Goal: Task Accomplishment & Management: Manage account settings

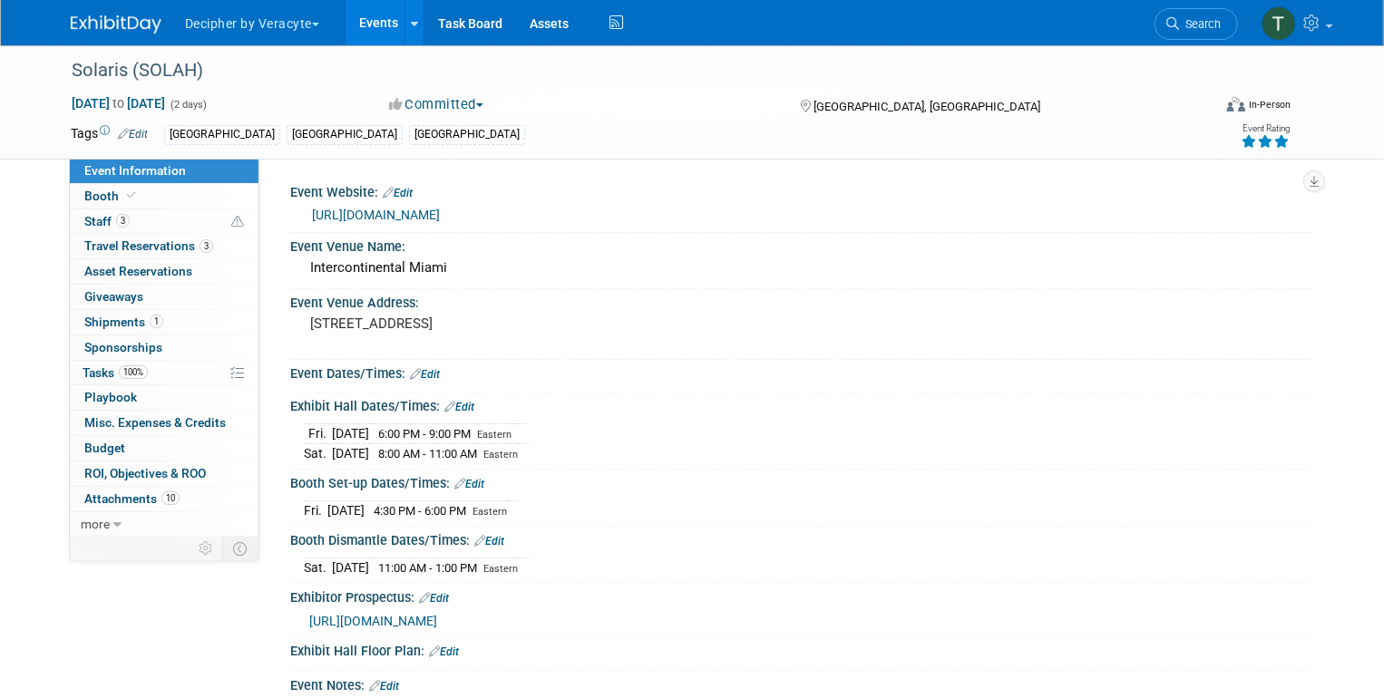
click at [381, 28] on link "Events" at bounding box center [379, 22] width 66 height 45
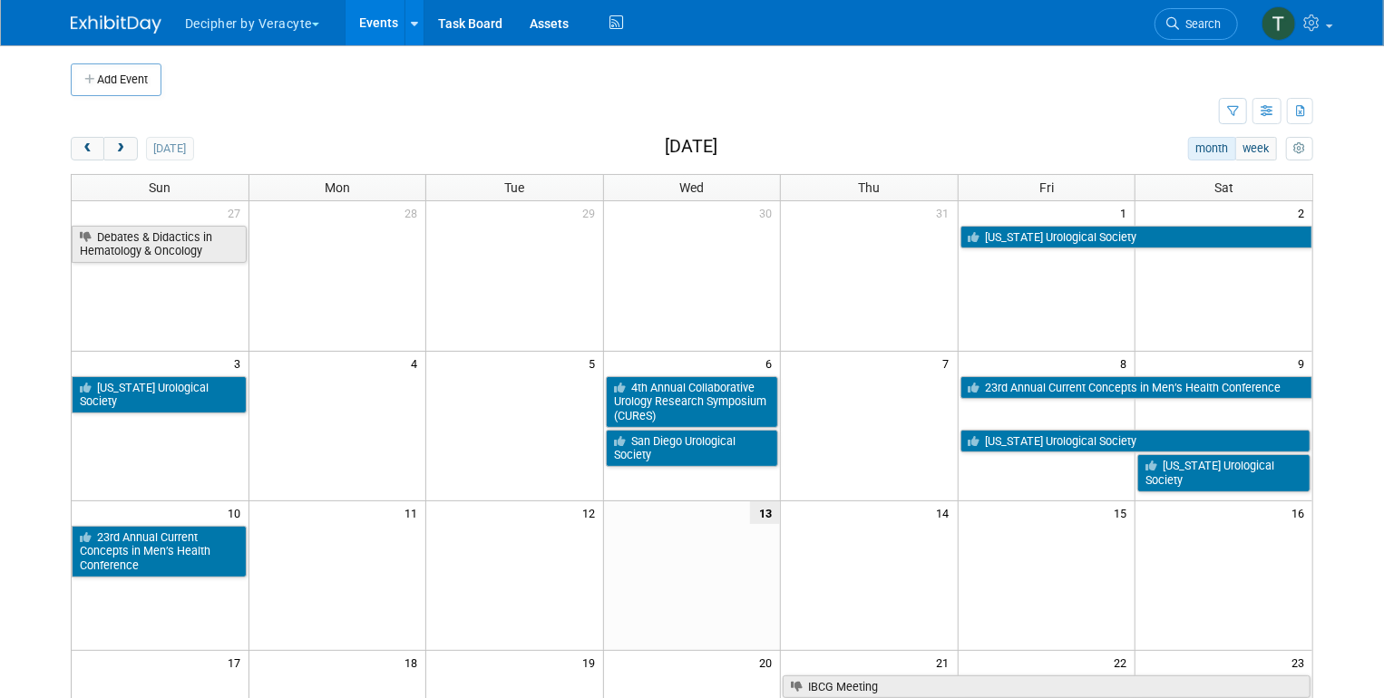
click at [5, 377] on body "Decipher by Veracyte Explore: My Workspaces 2 Go to Workspace: Corporate Events…" at bounding box center [692, 349] width 1384 height 698
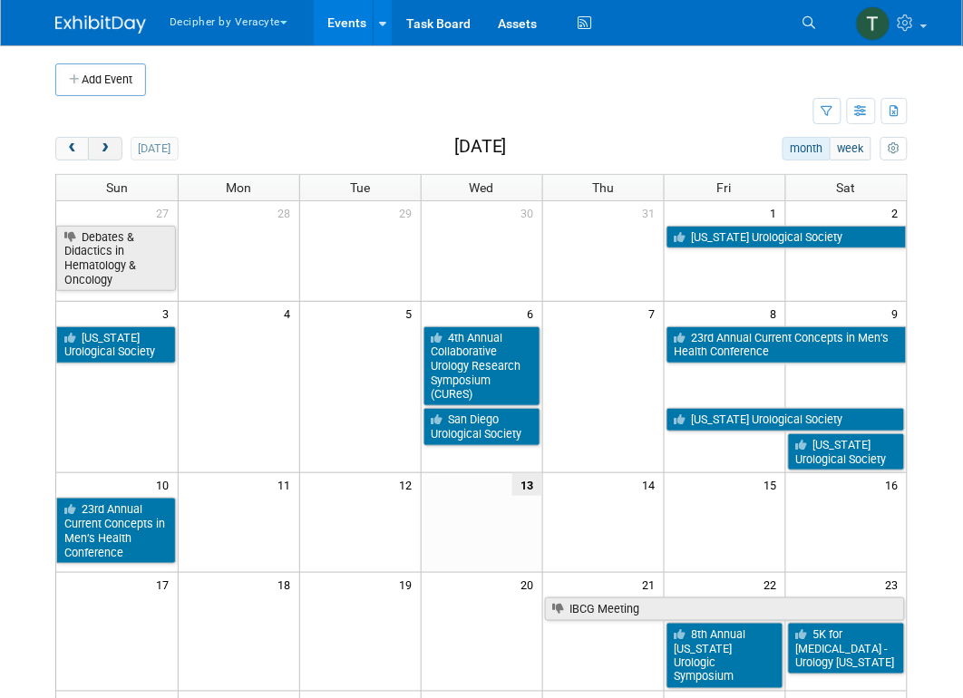
click at [111, 137] on div "Add Event New Event Duplicate Event Warning There is another event in your work…" at bounding box center [482, 530] width 880 height 970
click at [112, 147] on button "next" at bounding box center [105, 149] width 34 height 24
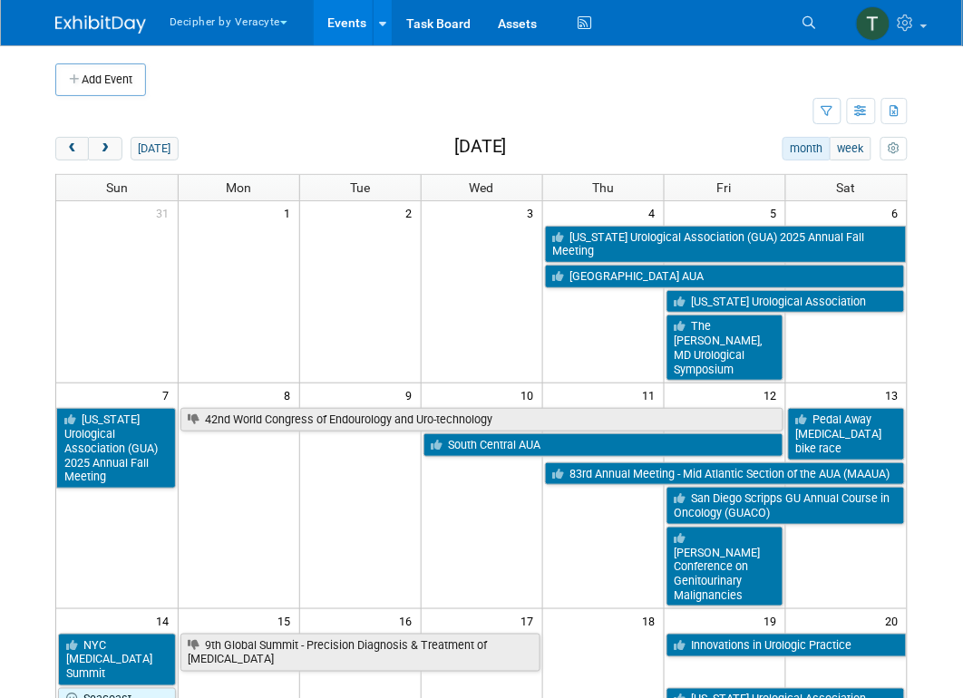
click at [607, 236] on link "[US_STATE] Urological Association (GUA) 2025 Annual Fall Meeting" at bounding box center [726, 244] width 363 height 37
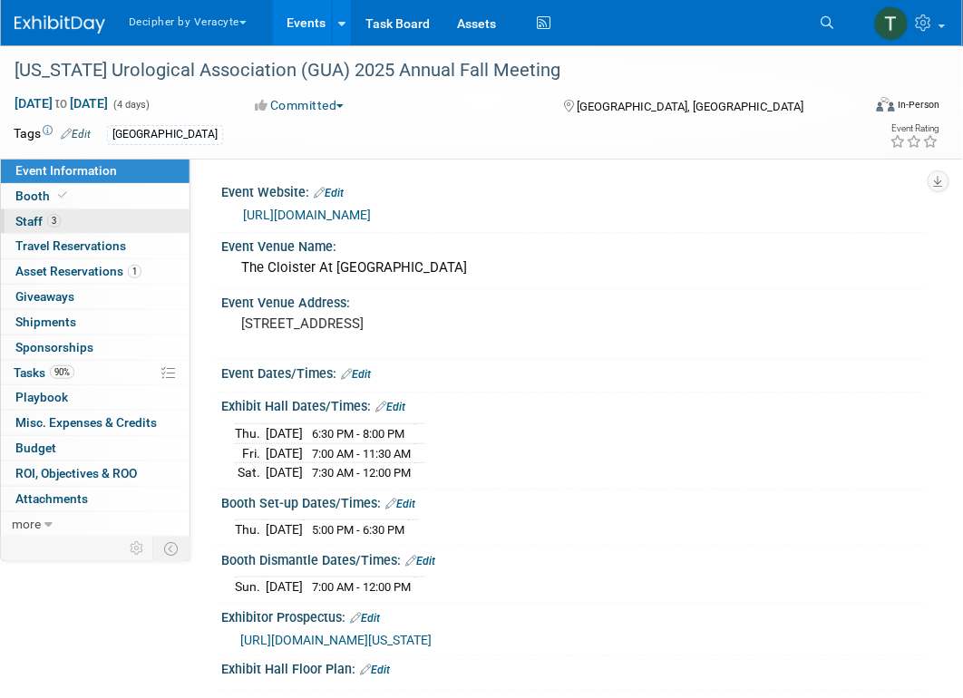
click at [79, 220] on link "3 Staff 3" at bounding box center [95, 222] width 189 height 24
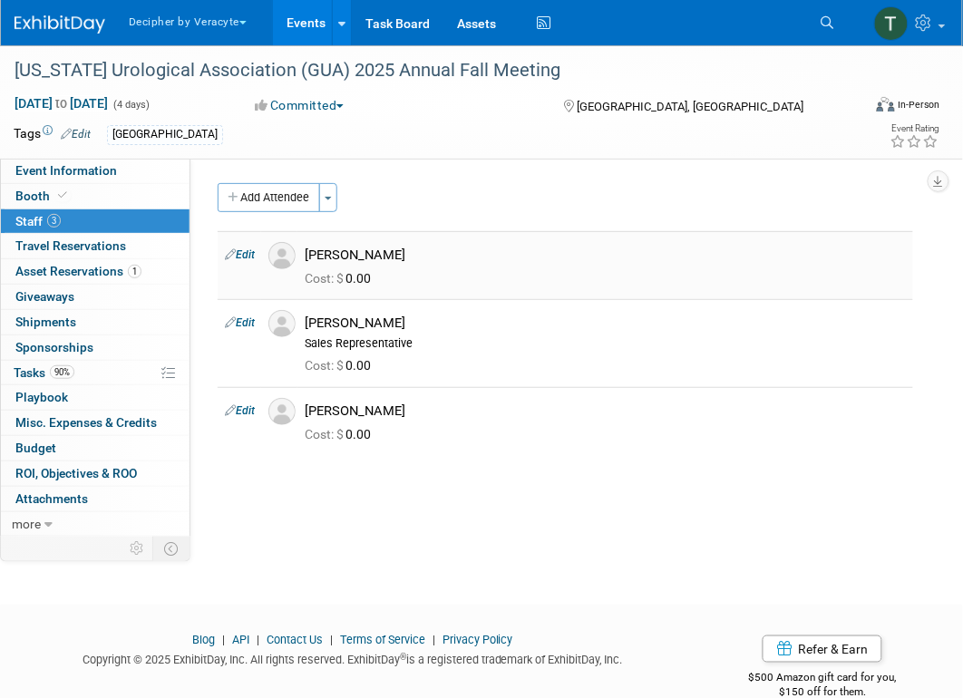
click at [363, 245] on div "[PERSON_NAME]" at bounding box center [605, 253] width 629 height 22
click at [363, 245] on div "Ellen Oblen" at bounding box center [605, 253] width 629 height 22
click at [74, 374] on span "90%" at bounding box center [62, 373] width 24 height 14
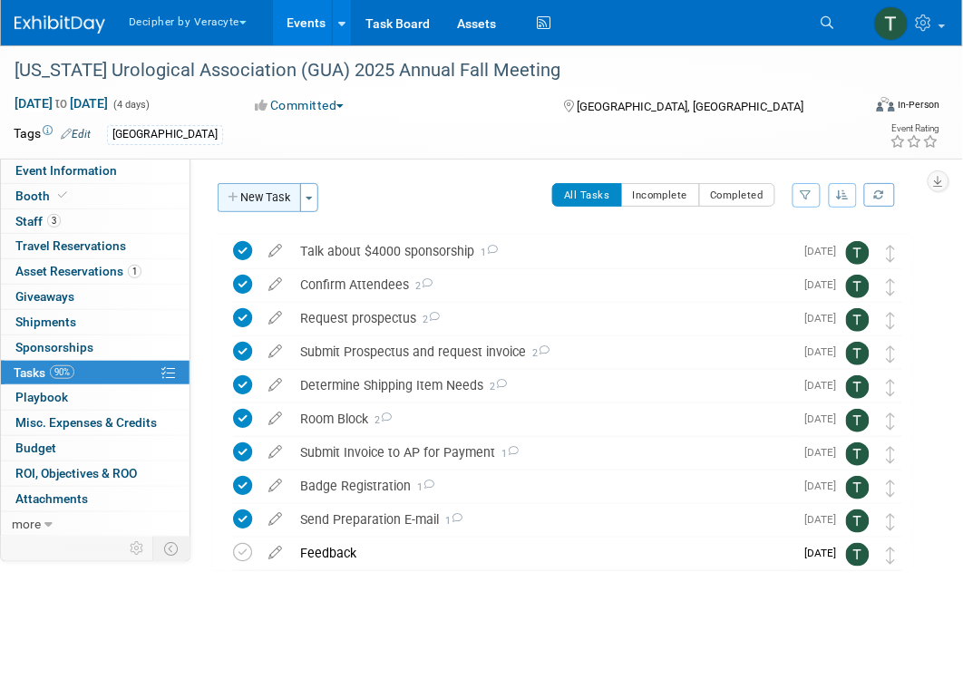
click at [261, 186] on button "New Task" at bounding box center [259, 197] width 83 height 29
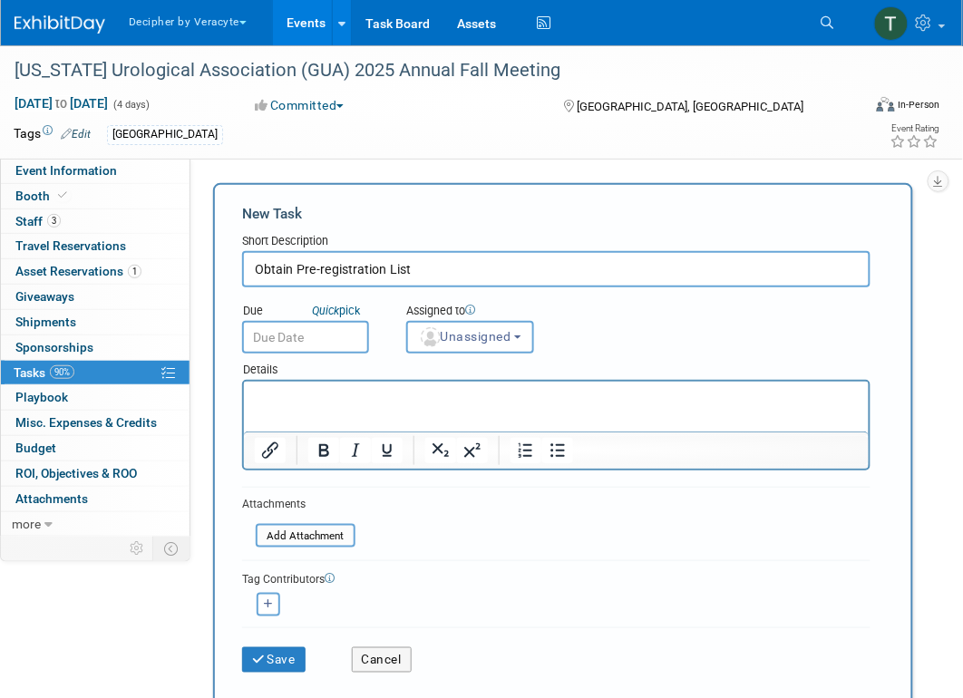
type input "Obtain Pre-registration List"
click at [351, 330] on input "text" at bounding box center [305, 337] width 127 height 33
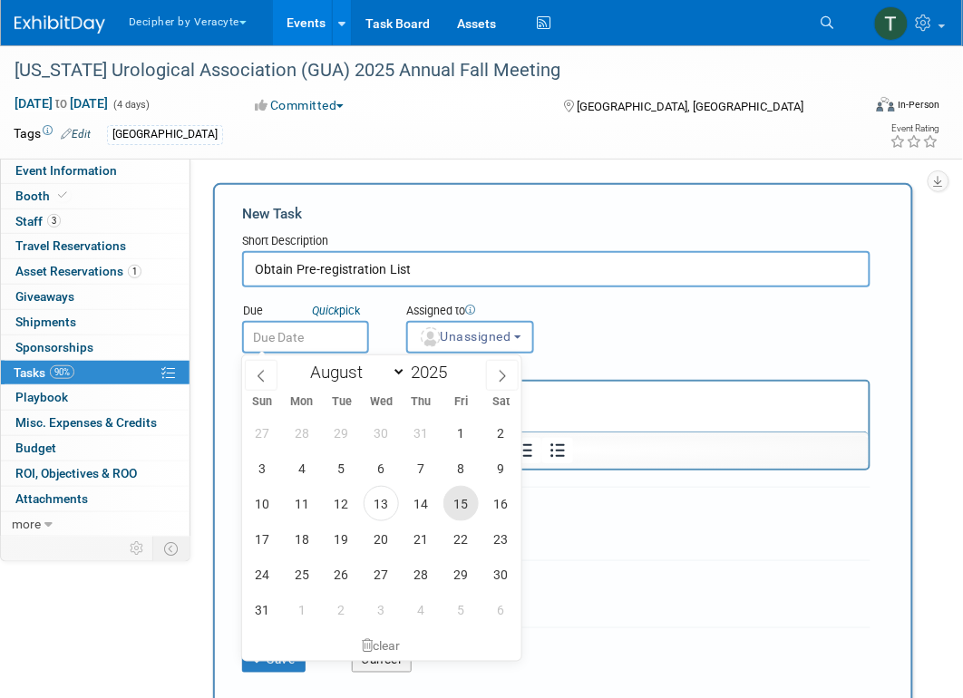
click at [458, 506] on span "15" at bounding box center [461, 503] width 35 height 35
type input "Aug 15, 2025"
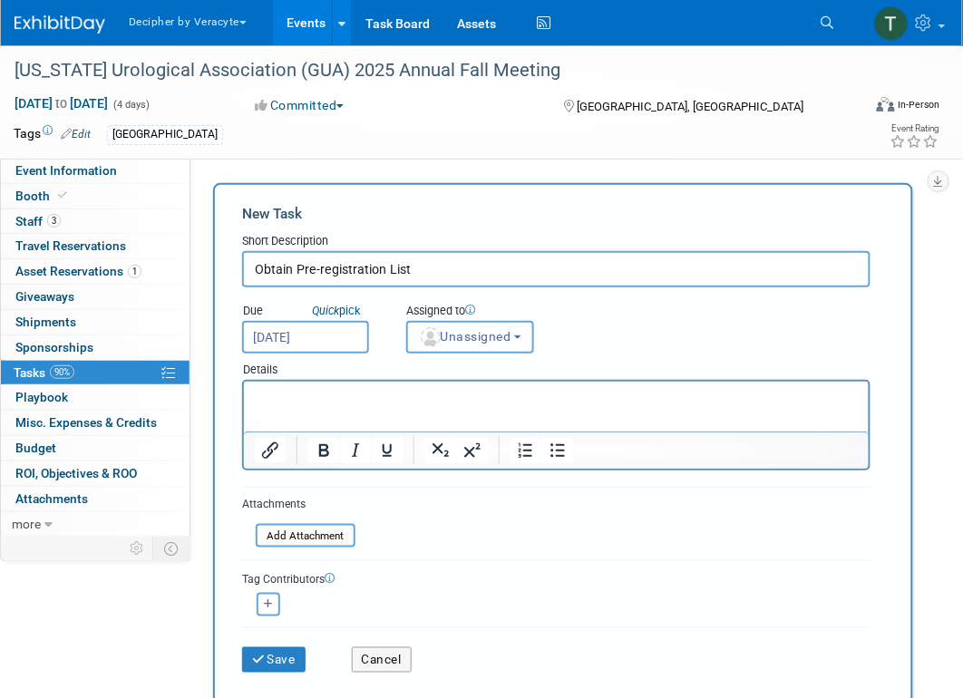
click at [448, 346] on button "Unassigned" at bounding box center [470, 337] width 129 height 33
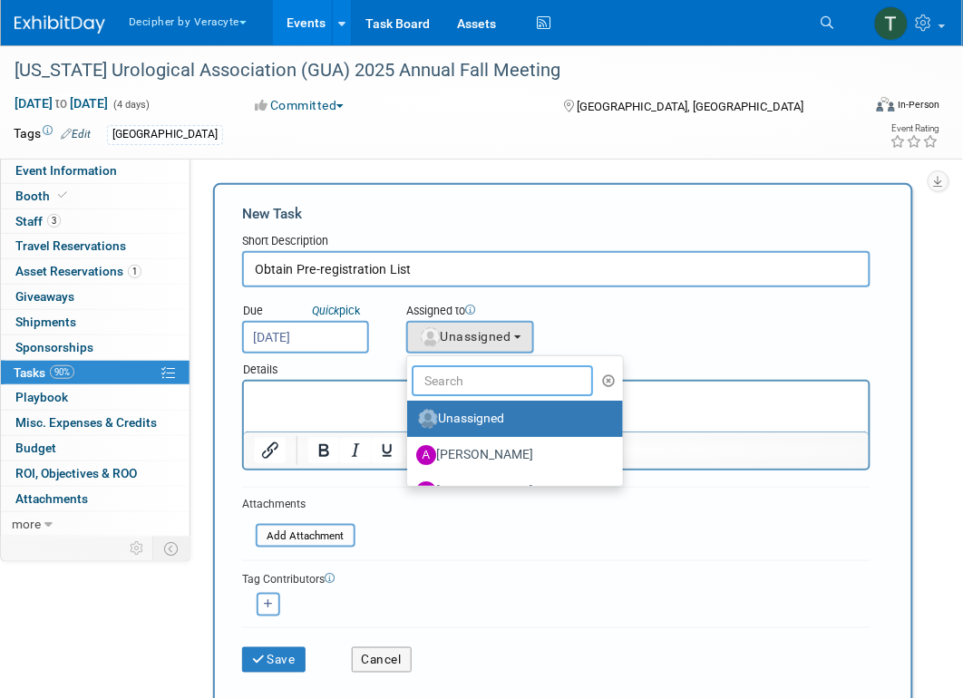
click at [455, 386] on input "text" at bounding box center [502, 381] width 181 height 31
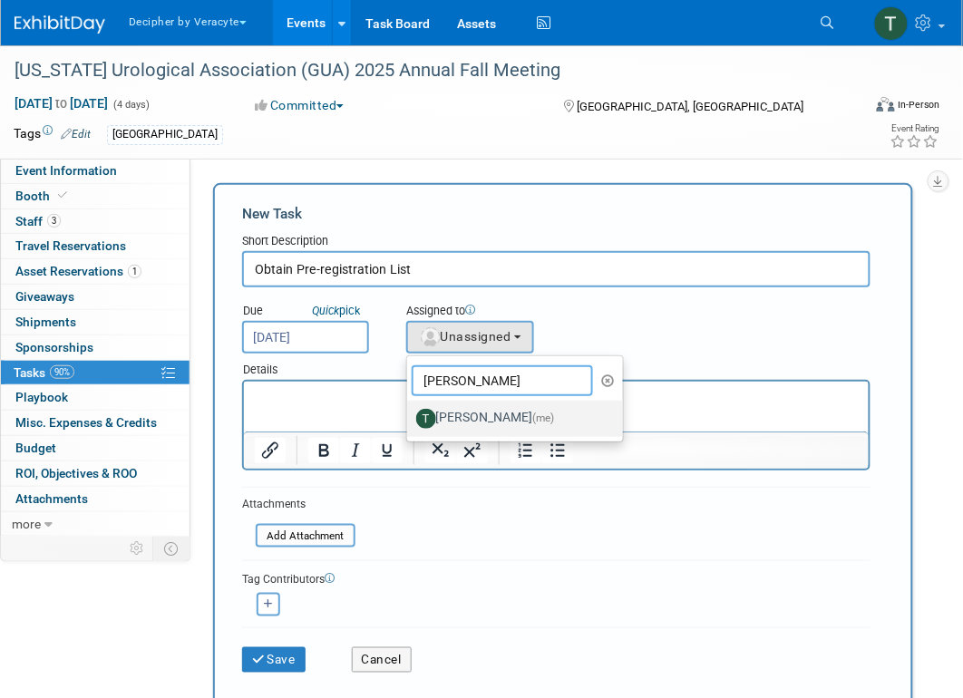
type input "tony"
click at [430, 420] on img at bounding box center [426, 419] width 20 height 20
click at [410, 420] on input "Tony Alvarado (me)" at bounding box center [404, 417] width 12 height 12
select select "3ceeba8c-a19a-4597-a609-6fba7c9a515a"
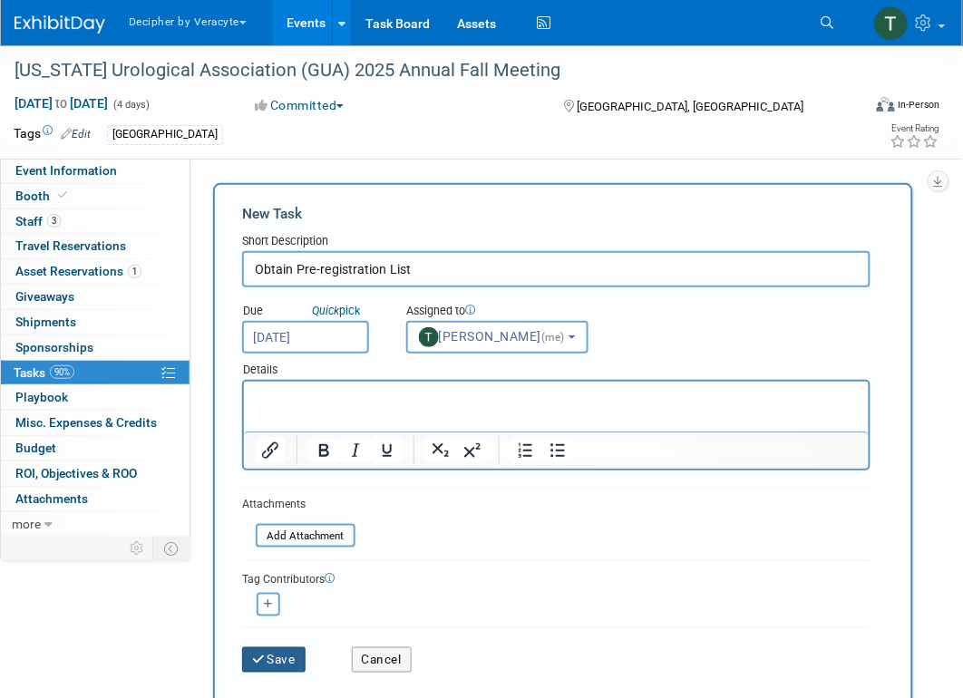
click at [277, 649] on button "Save" at bounding box center [273, 660] width 63 height 25
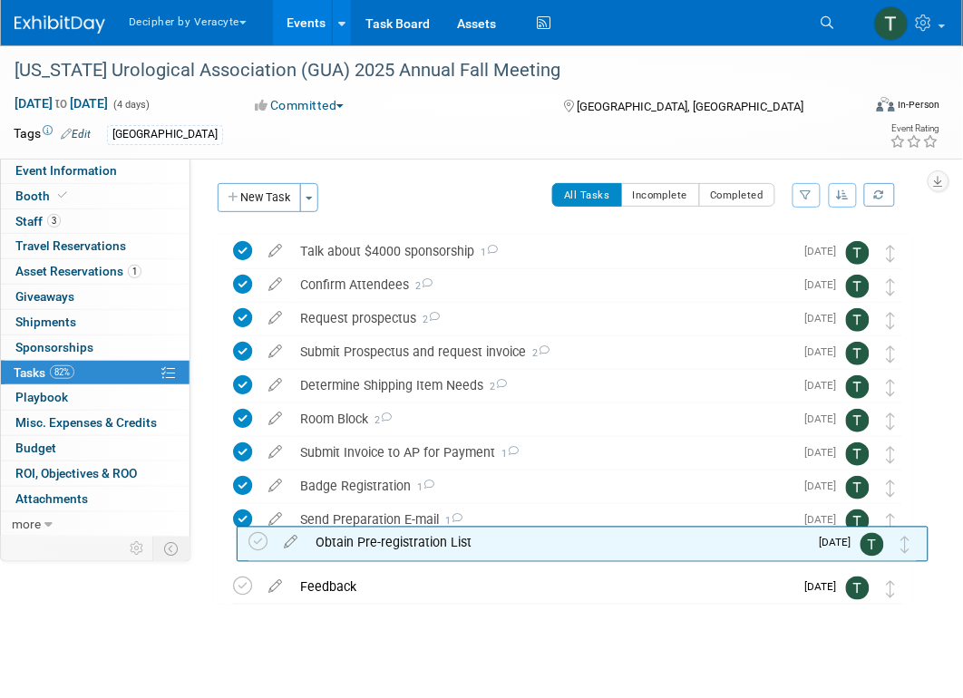
drag, startPoint x: 884, startPoint y: 242, endPoint x: 900, endPoint y: 540, distance: 297.9
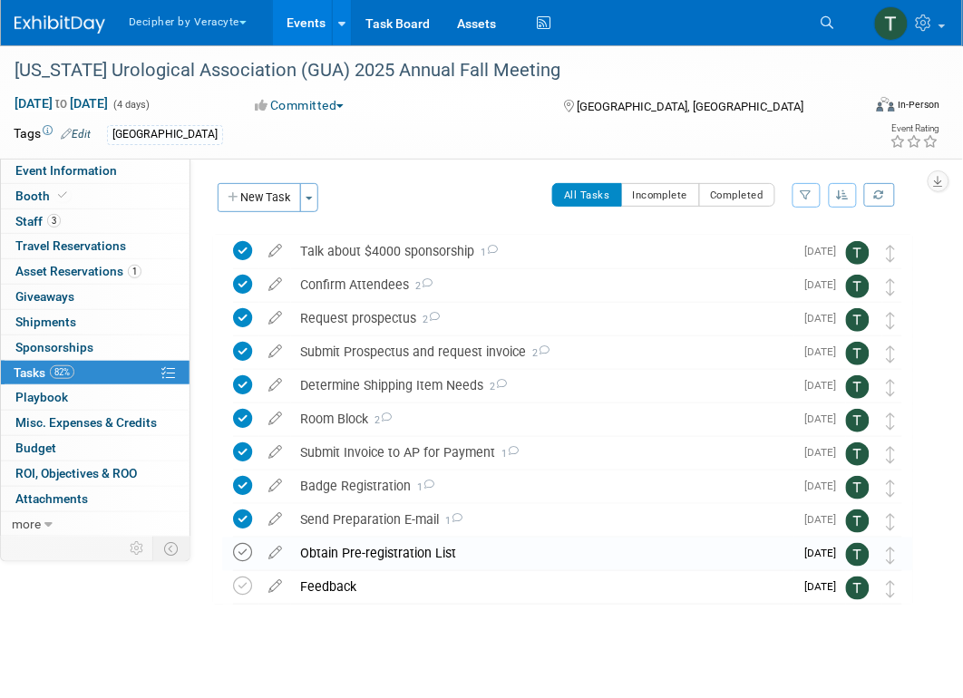
click at [245, 554] on icon at bounding box center [242, 552] width 19 height 19
click at [313, 35] on link "Events" at bounding box center [306, 22] width 66 height 45
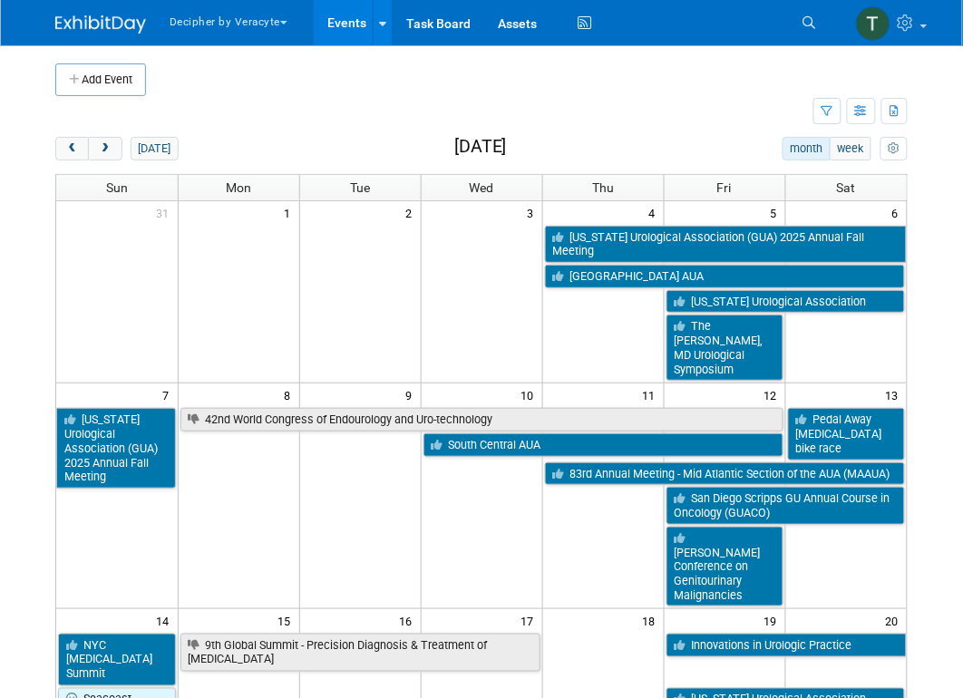
click at [126, 145] on div "today" at bounding box center [116, 149] width 123 height 24
click at [104, 147] on span "next" at bounding box center [105, 149] width 14 height 12
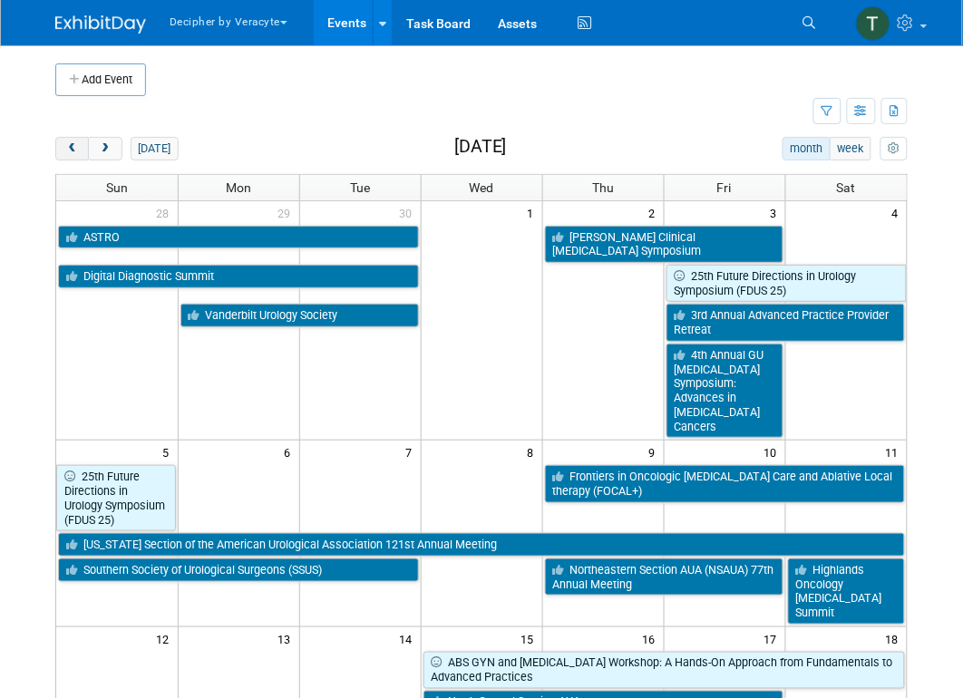
click at [67, 147] on span "prev" at bounding box center [72, 149] width 14 height 12
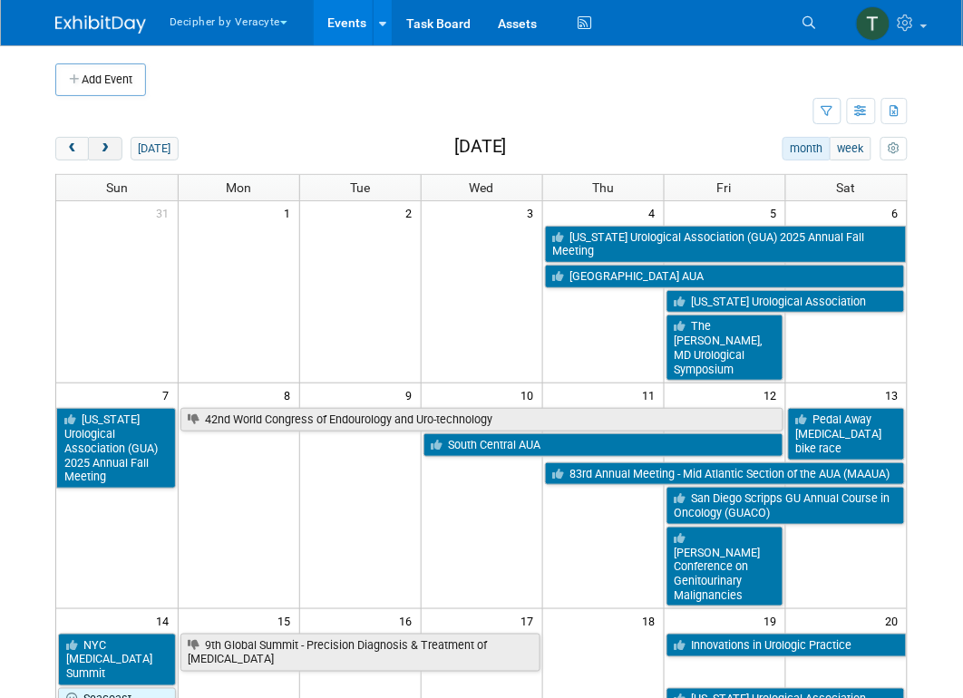
click at [97, 148] on button "next" at bounding box center [105, 149] width 34 height 24
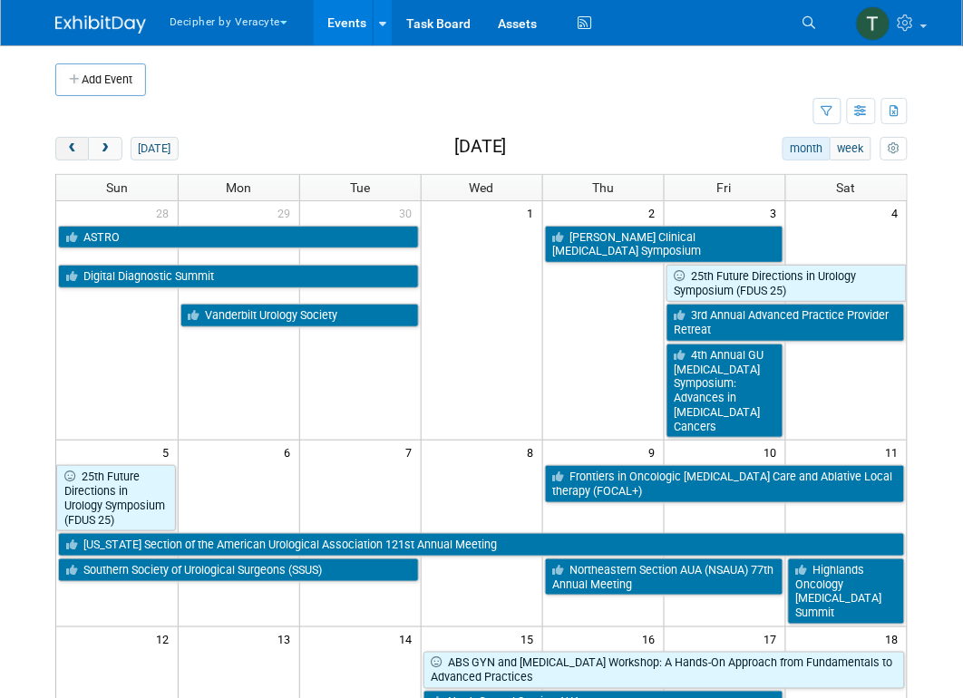
click at [72, 157] on button "prev" at bounding box center [72, 149] width 34 height 24
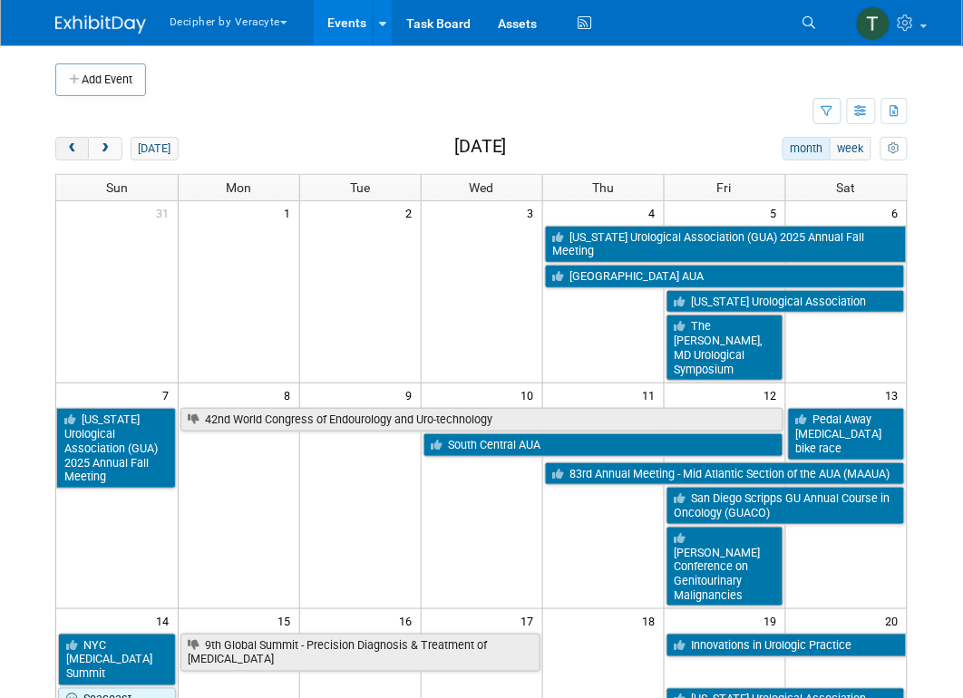
click at [72, 157] on button "prev" at bounding box center [72, 149] width 34 height 24
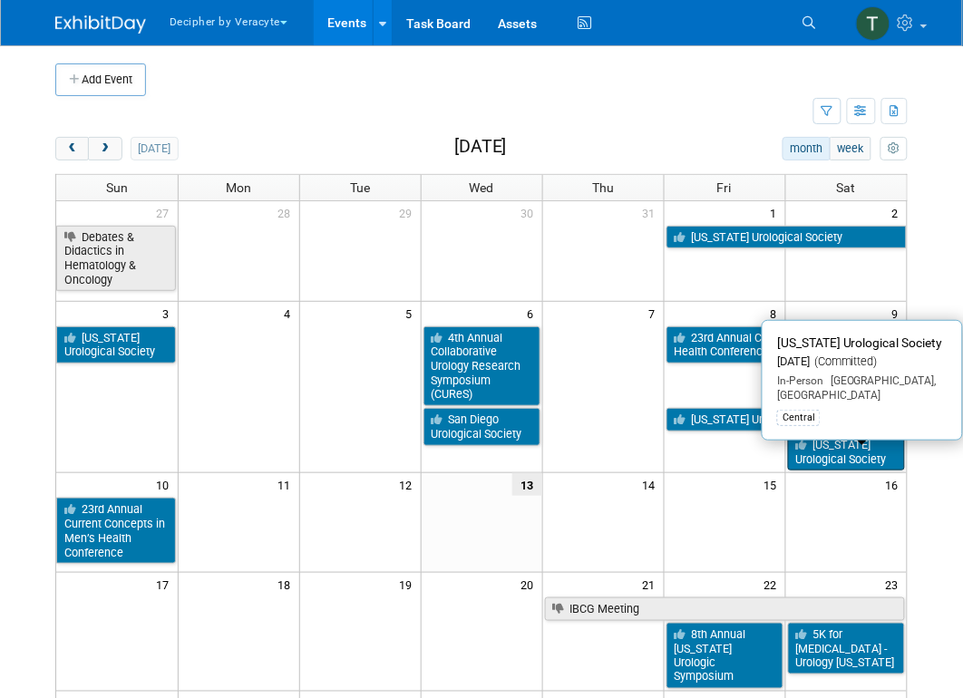
click at [878, 463] on link "[US_STATE] Urological Society" at bounding box center [847, 452] width 118 height 37
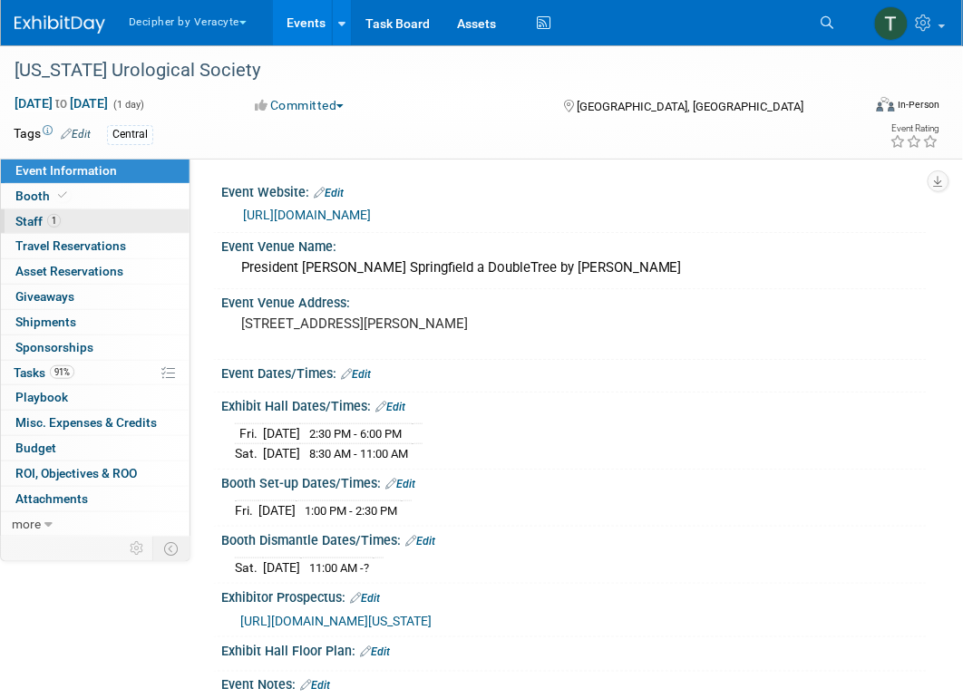
click at [92, 223] on link "1 Staff 1" at bounding box center [95, 222] width 189 height 24
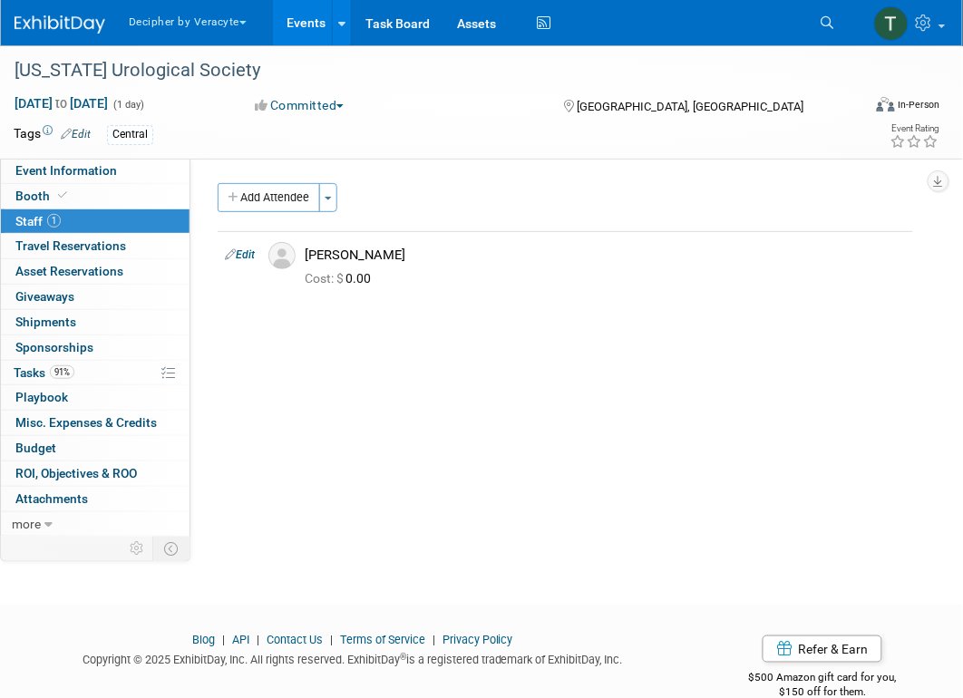
click at [287, 22] on link "Events" at bounding box center [306, 22] width 66 height 45
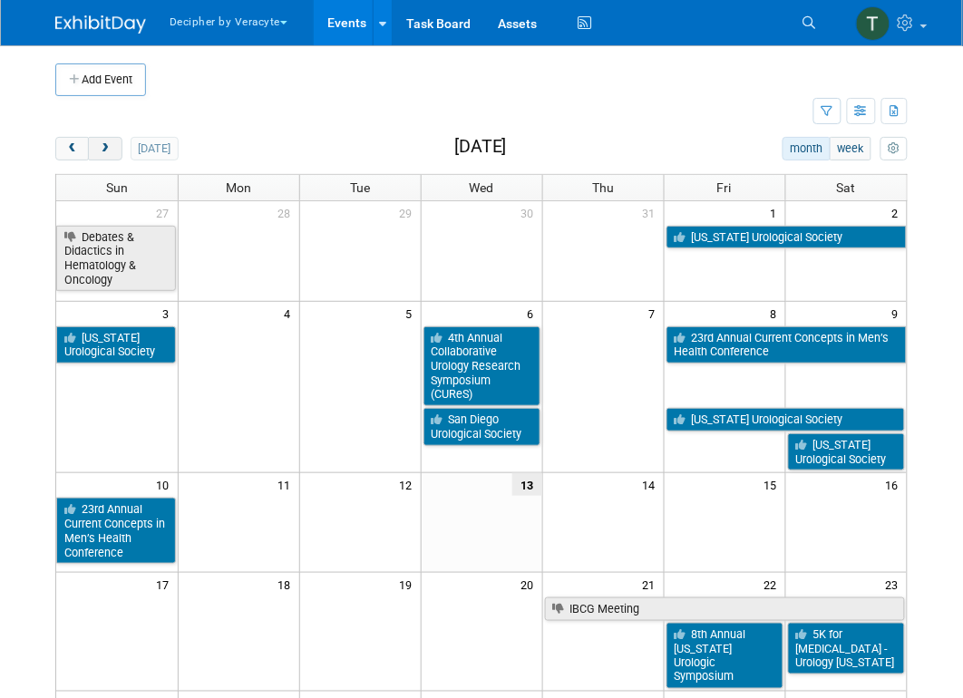
click at [104, 148] on span "next" at bounding box center [105, 149] width 14 height 12
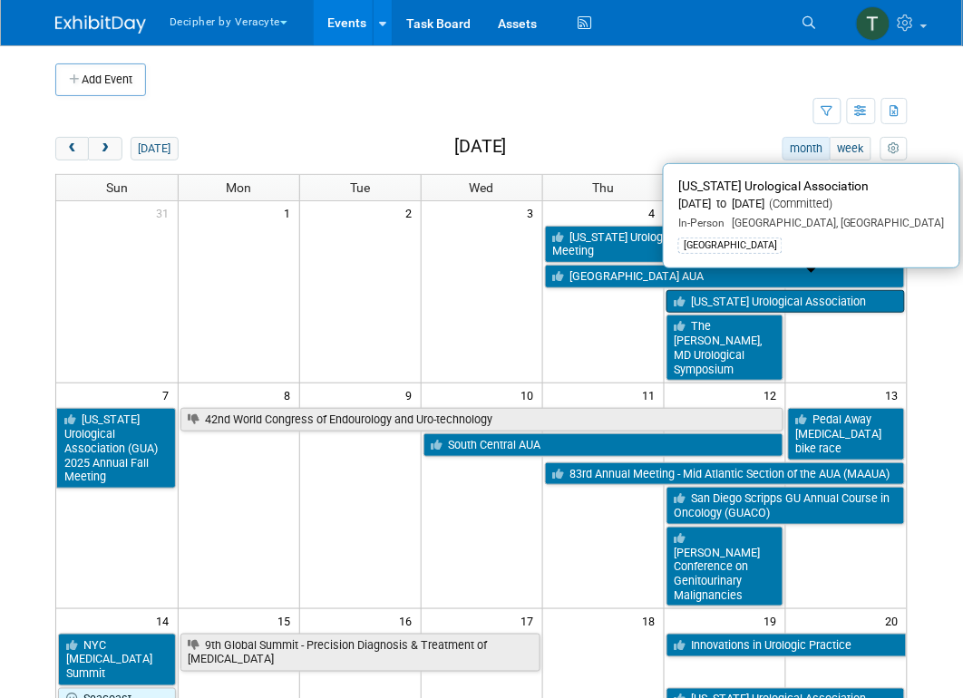
click at [795, 290] on link "[US_STATE] Urological Association" at bounding box center [786, 302] width 239 height 24
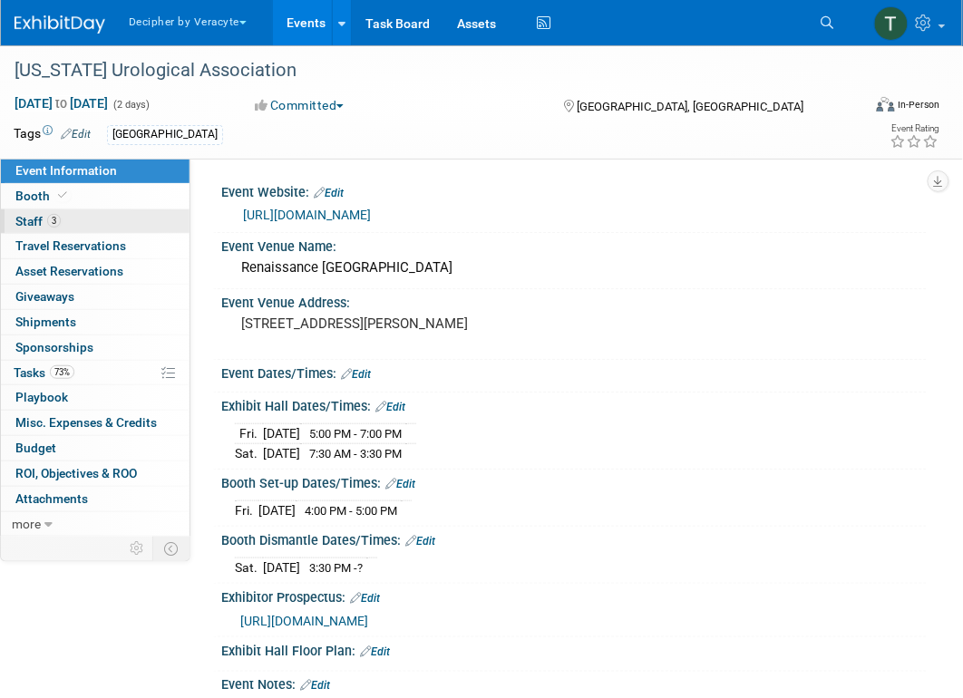
click at [68, 219] on link "3 Staff 3" at bounding box center [95, 222] width 189 height 24
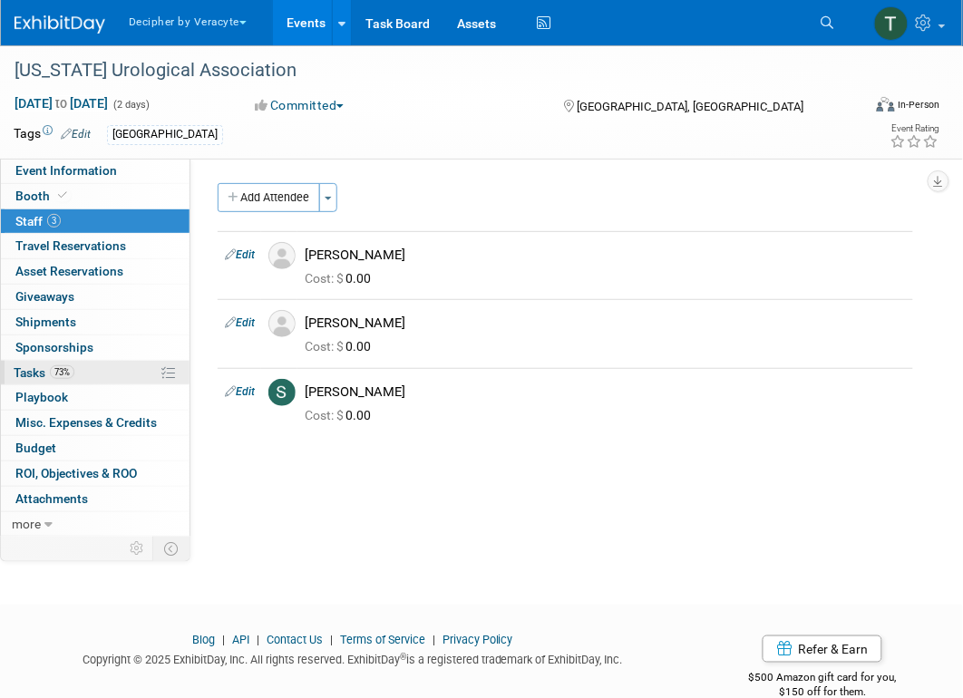
click at [101, 380] on link "73% Tasks 73%" at bounding box center [95, 373] width 189 height 24
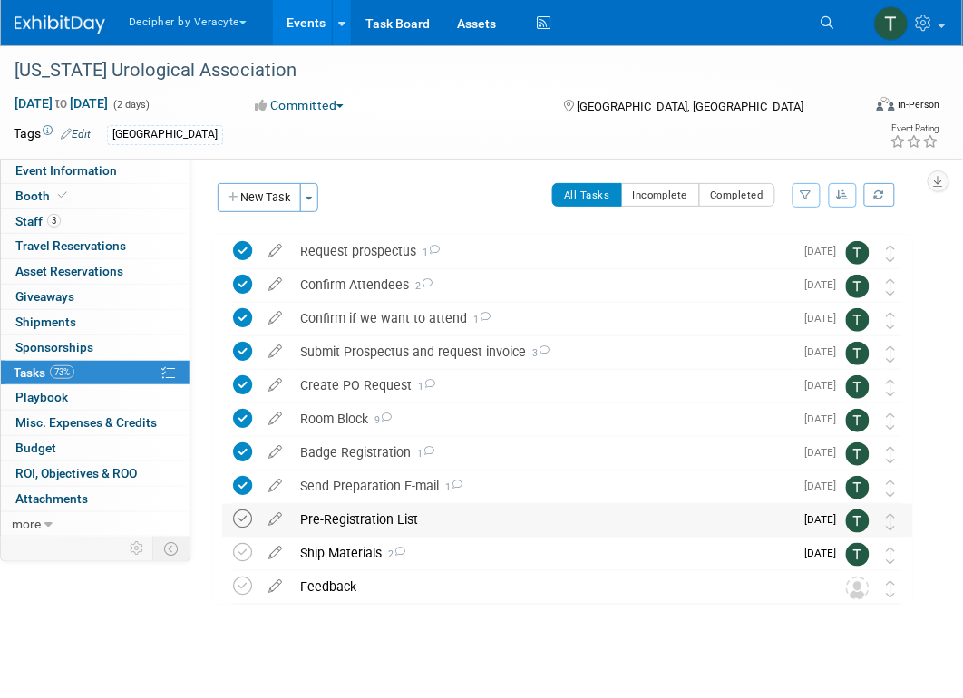
click at [248, 515] on icon at bounding box center [242, 519] width 19 height 19
click at [339, 524] on div "Pre-Registration List" at bounding box center [542, 519] width 503 height 31
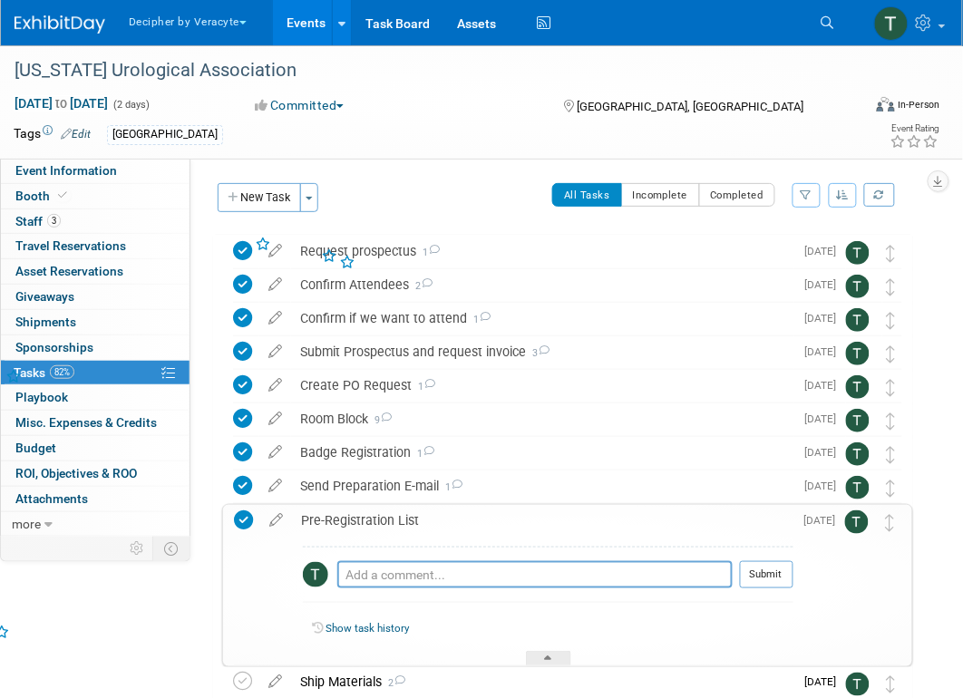
click at [374, 589] on div "Pro tip: Press Ctrl-Enter to submit comment." at bounding box center [534, 596] width 395 height 14
click at [377, 583] on textarea at bounding box center [534, 574] width 395 height 27
type textarea "shared via email"
click at [787, 580] on button "Submit" at bounding box center [767, 574] width 54 height 27
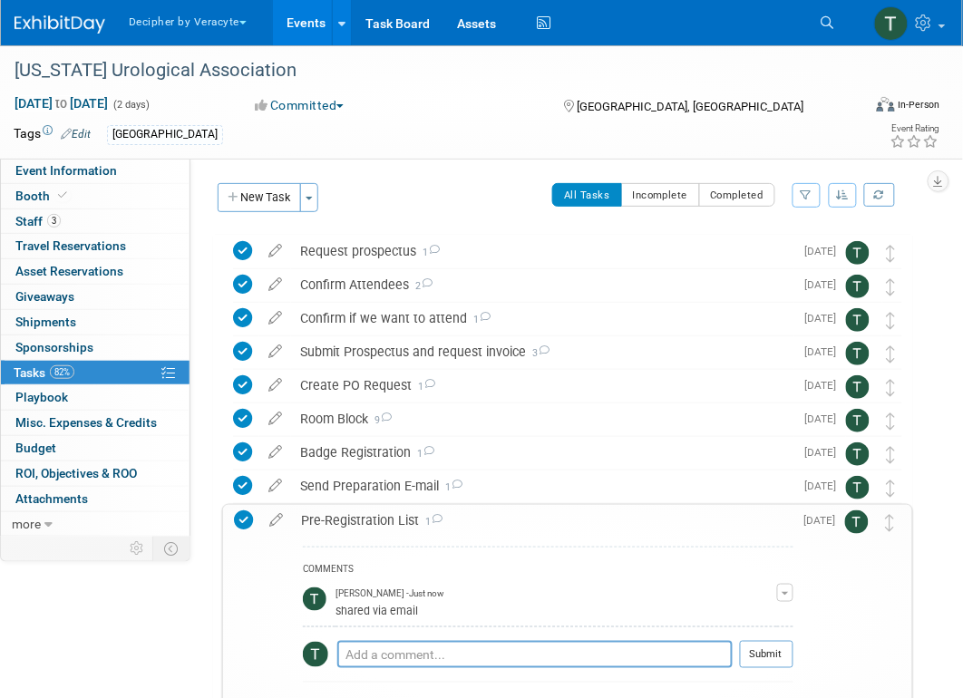
click at [348, 521] on div "Pre-Registration List 1" at bounding box center [543, 520] width 502 height 31
